Goal: Task Accomplishment & Management: Manage account settings

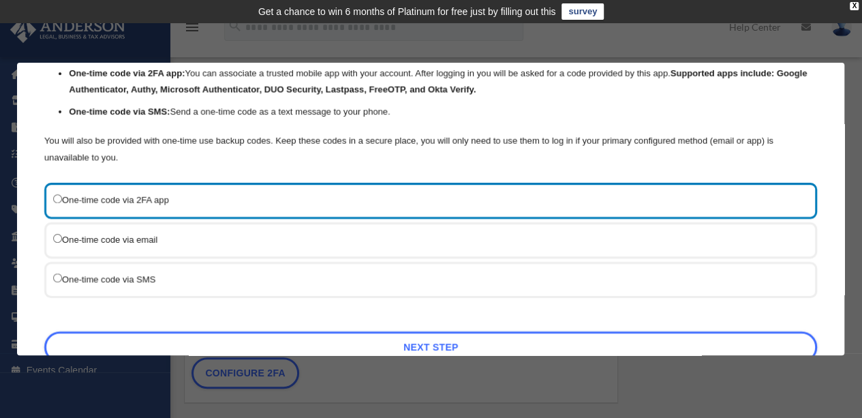
scroll to position [112, 0]
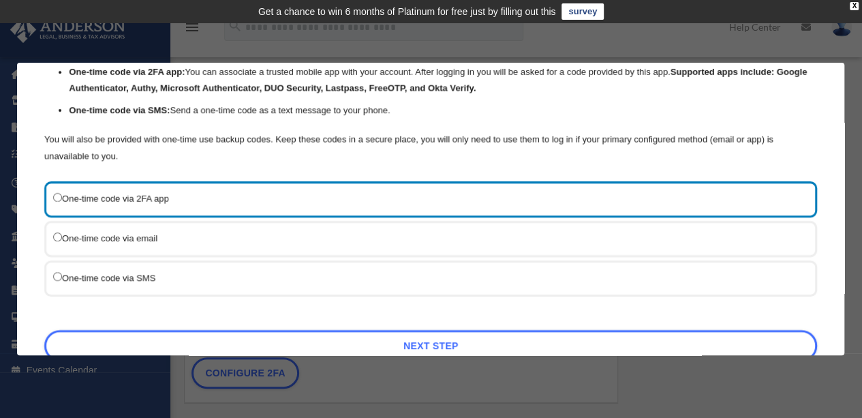
click at [97, 281] on label "One-time code via SMS" at bounding box center [423, 277] width 741 height 17
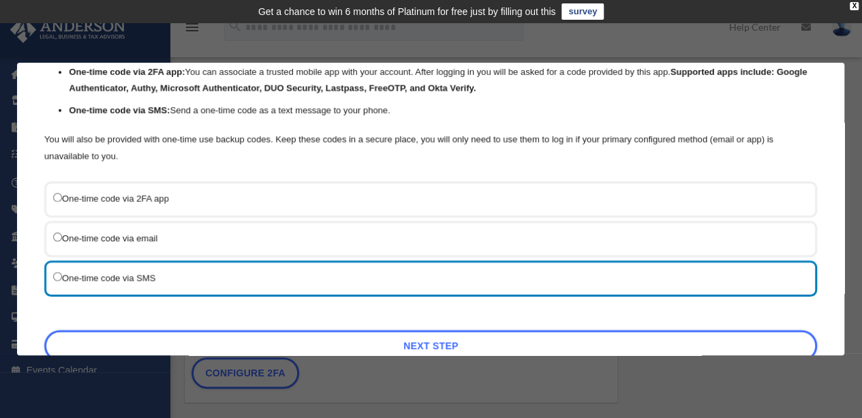
click at [48, 275] on div "One-time code via SMS" at bounding box center [430, 278] width 773 height 36
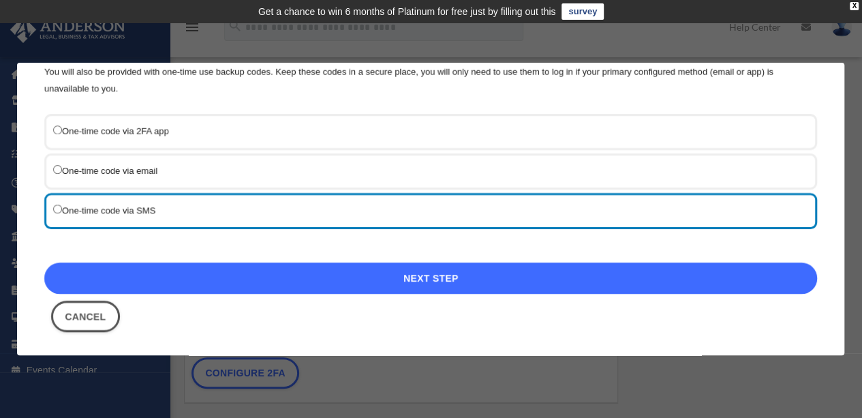
click at [434, 274] on link "Next Step" at bounding box center [430, 277] width 773 height 31
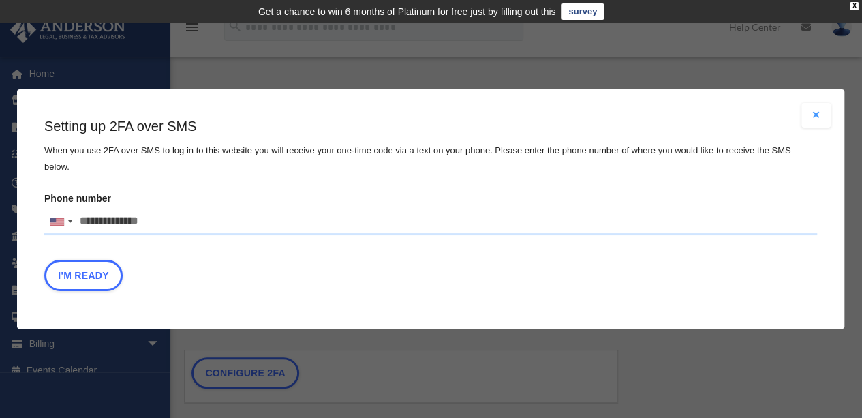
click at [128, 214] on input "Phone number United States +1 United Kingdom +44 Afghanistan (‫افغانستان‬‎) +93…" at bounding box center [430, 221] width 773 height 27
type input "**********"
click at [84, 266] on button "I'm Ready" at bounding box center [83, 275] width 78 height 31
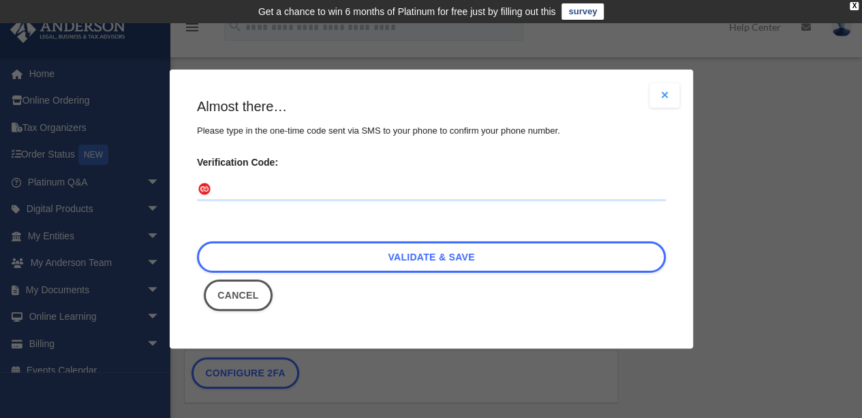
click at [225, 185] on input "Verification Code:" at bounding box center [431, 190] width 469 height 22
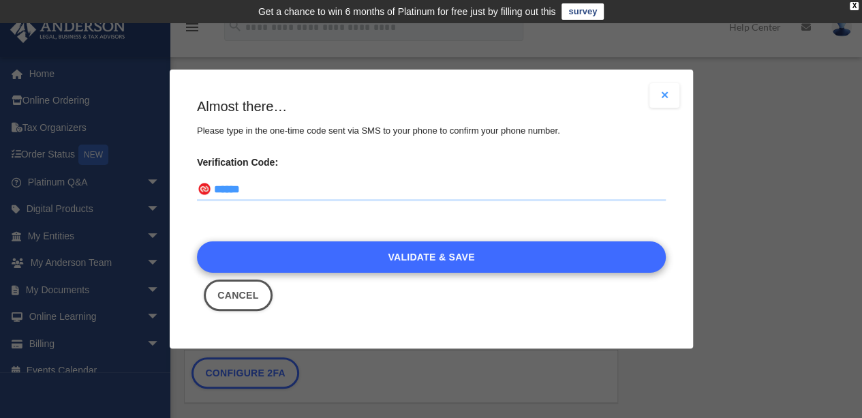
type input "******"
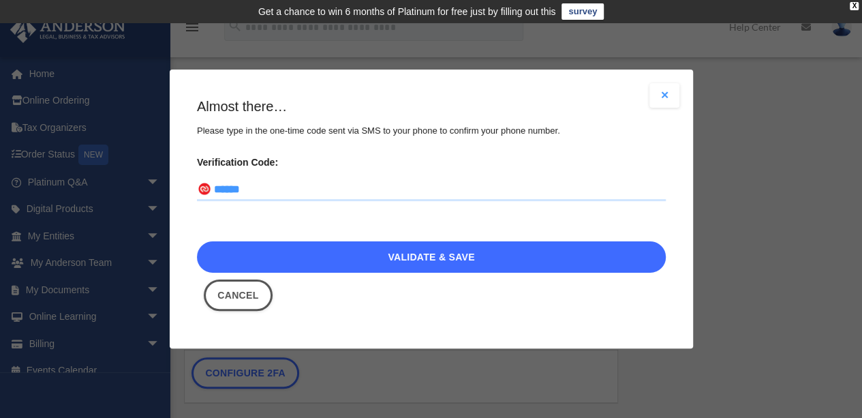
click at [421, 257] on link "Validate & Save" at bounding box center [431, 256] width 469 height 31
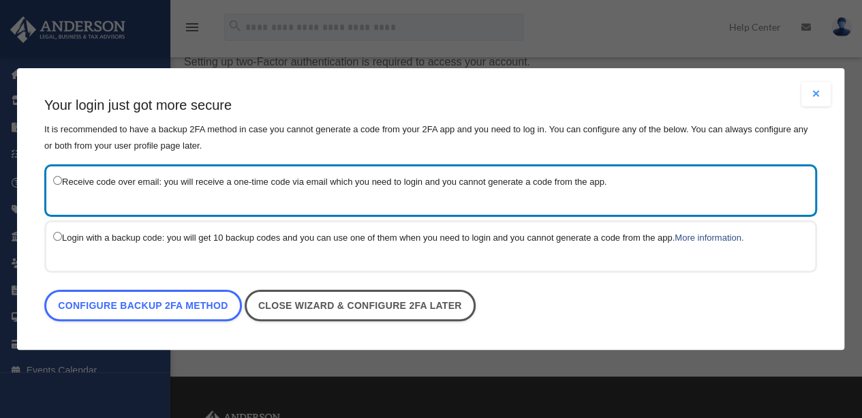
scroll to position [95, 0]
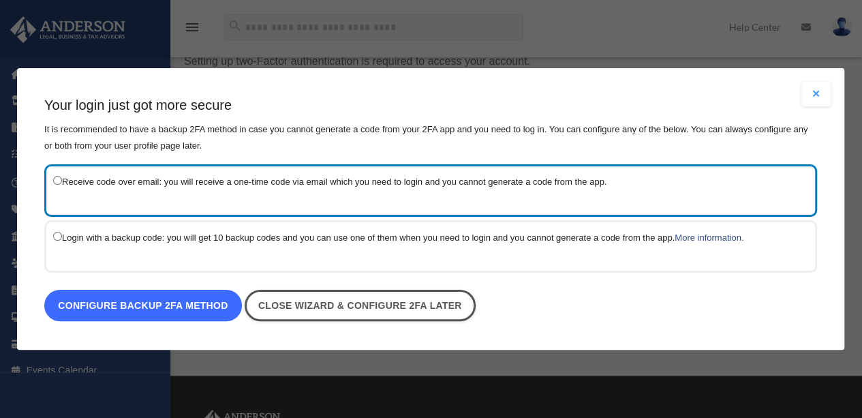
click at [168, 309] on link "Configure backup 2FA method" at bounding box center [143, 305] width 198 height 31
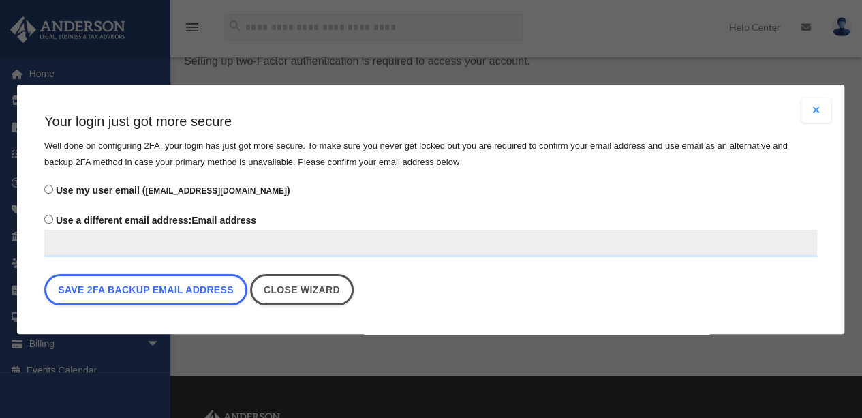
click at [124, 239] on input "Use a different email address: Email address" at bounding box center [430, 243] width 773 height 27
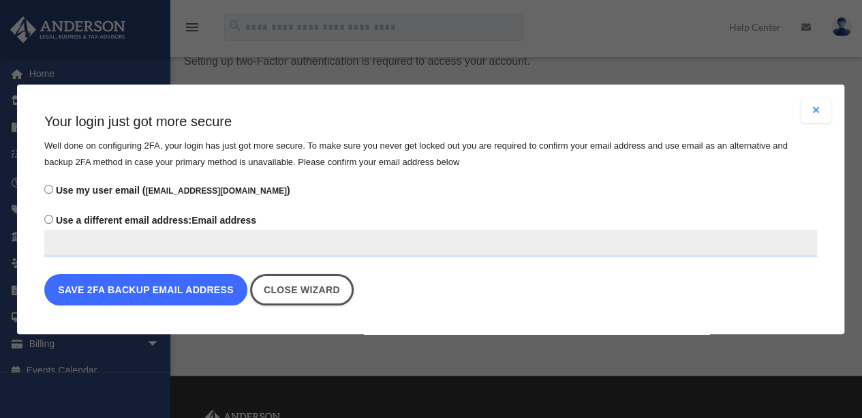
click at [198, 292] on button "Save 2FA backup email address" at bounding box center [145, 289] width 203 height 31
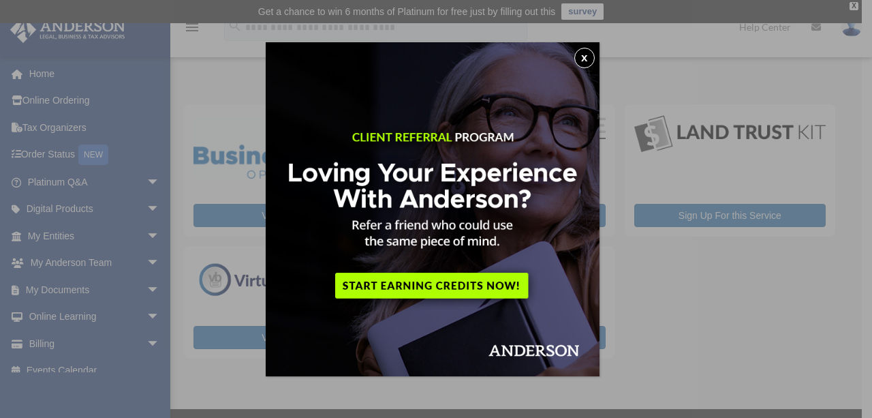
click at [589, 57] on button "x" at bounding box center [584, 58] width 20 height 20
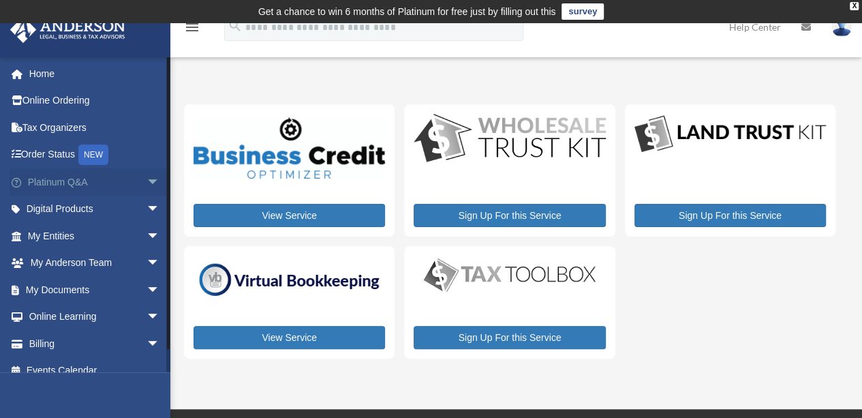
click at [147, 179] on span "arrow_drop_down" at bounding box center [160, 182] width 27 height 28
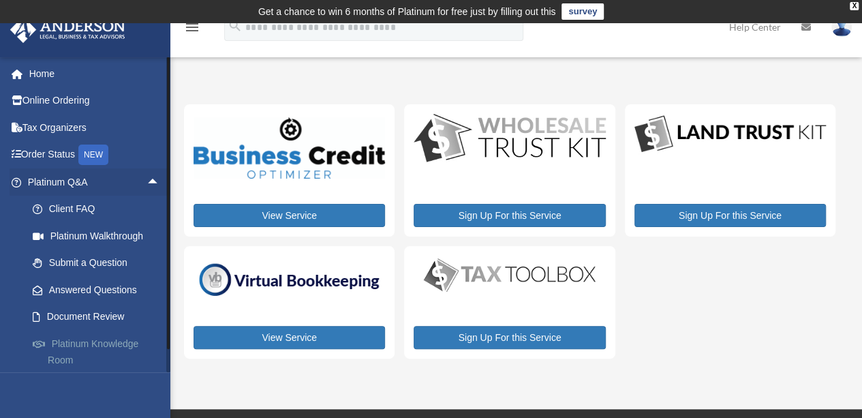
click at [95, 342] on link "Platinum Knowledge Room" at bounding box center [100, 352] width 162 height 44
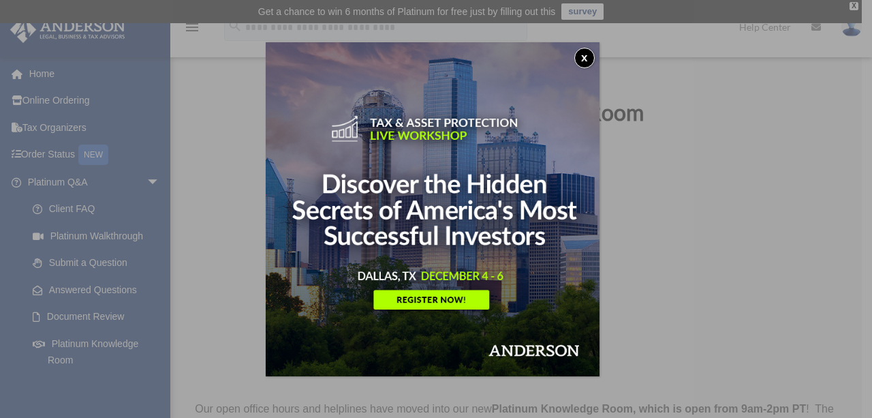
click at [589, 55] on button "x" at bounding box center [584, 58] width 20 height 20
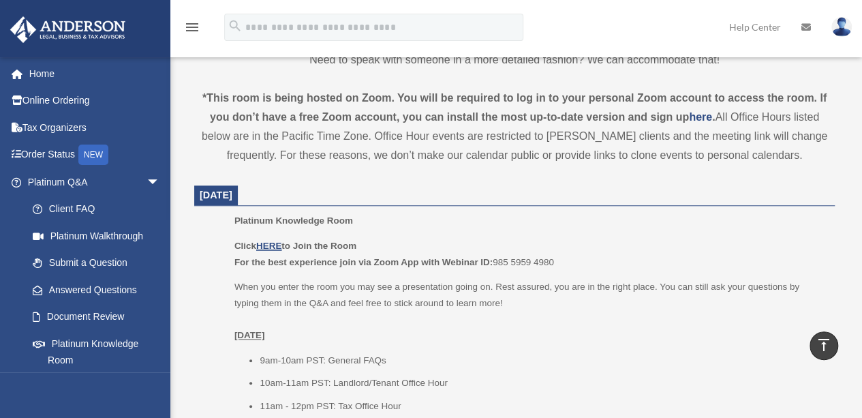
scroll to position [461, 0]
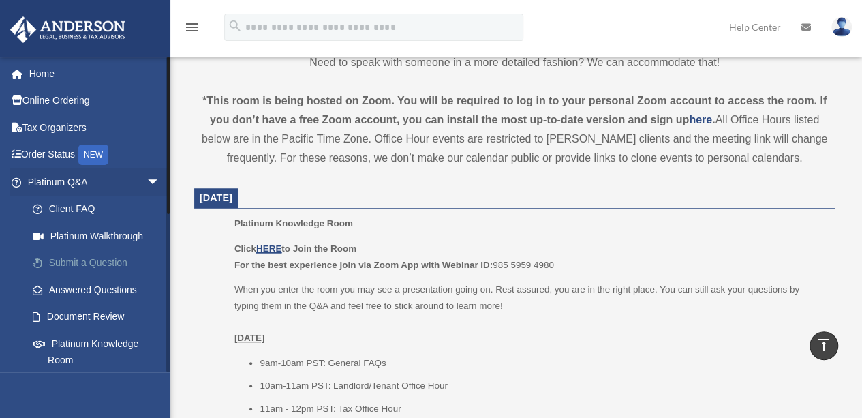
click at [99, 263] on link "Submit a Question" at bounding box center [100, 262] width 162 height 27
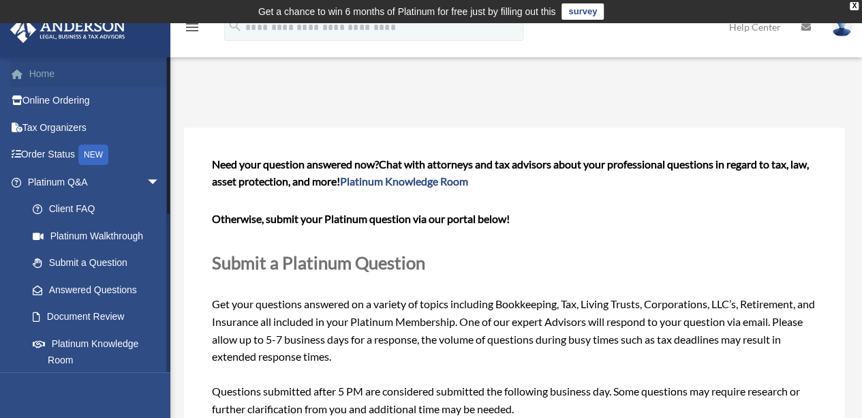
click at [41, 76] on link "Home" at bounding box center [95, 73] width 171 height 27
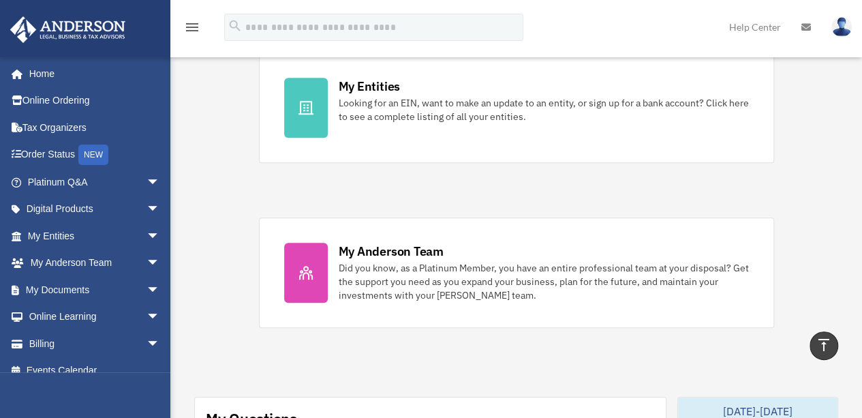
scroll to position [486, 0]
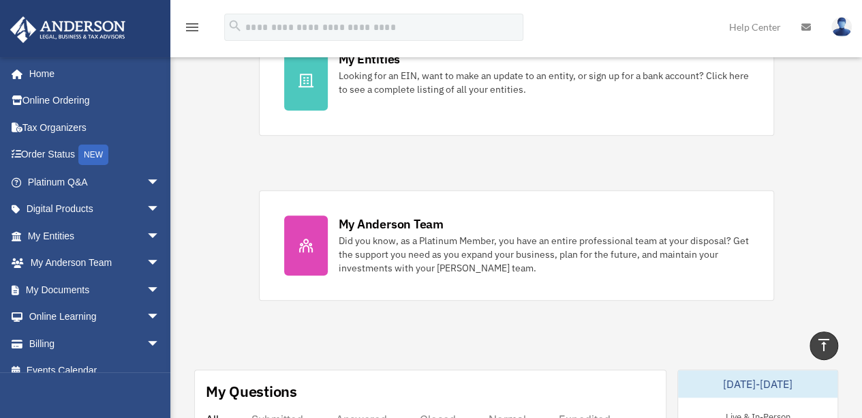
click at [158, 407] on div "obriansharon@gmail.com Sign Out obriansharon@gmail.com Home Online Ordering Tax…" at bounding box center [85, 266] width 170 height 418
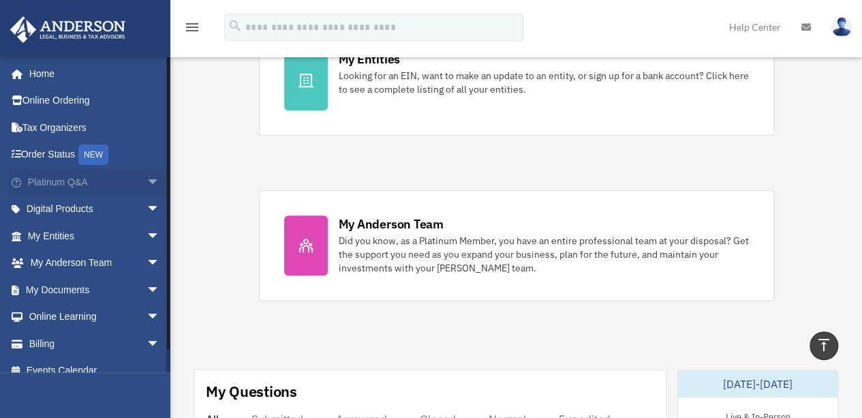
click at [147, 181] on span "arrow_drop_down" at bounding box center [160, 182] width 27 height 28
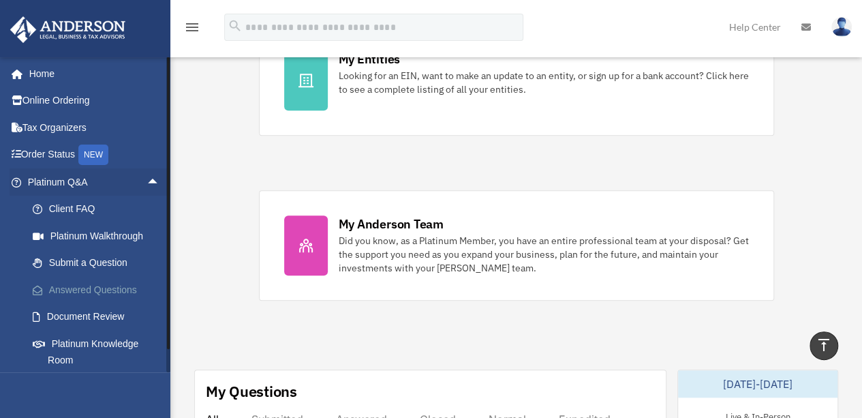
click at [90, 289] on link "Answered Questions" at bounding box center [100, 289] width 162 height 27
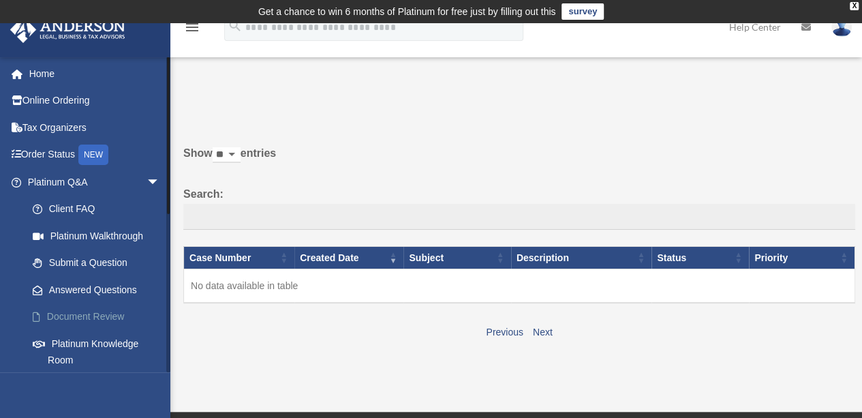
click at [72, 314] on link "Document Review" at bounding box center [100, 316] width 162 height 27
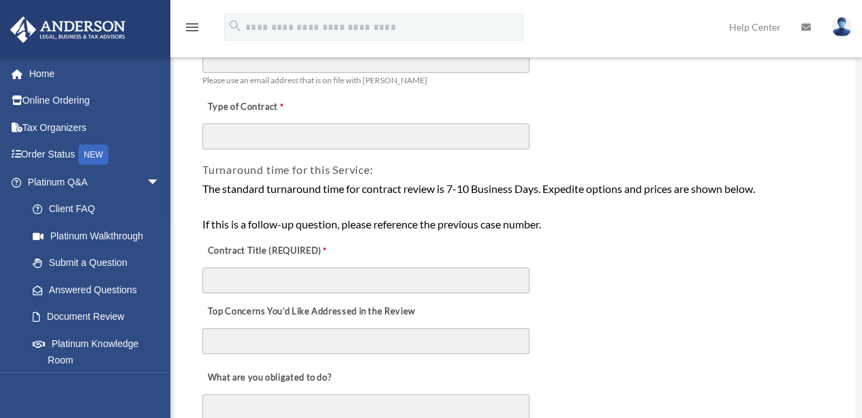
scroll to position [184, 0]
